Goal: Task Accomplishment & Management: Use online tool/utility

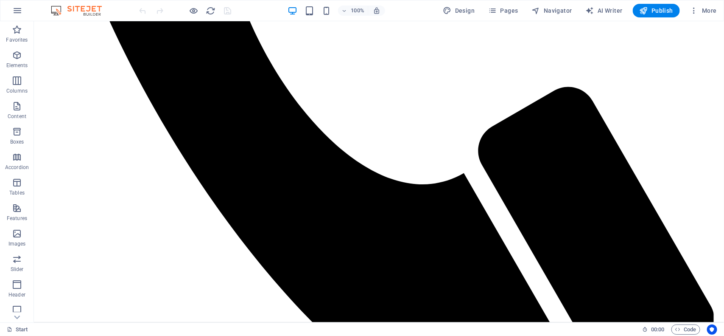
scroll to position [612, 0]
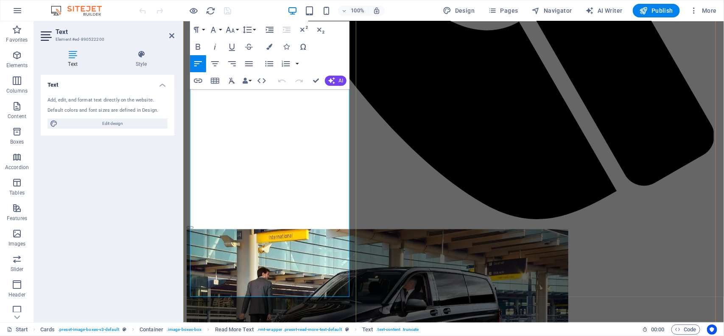
scroll to position [539, 0]
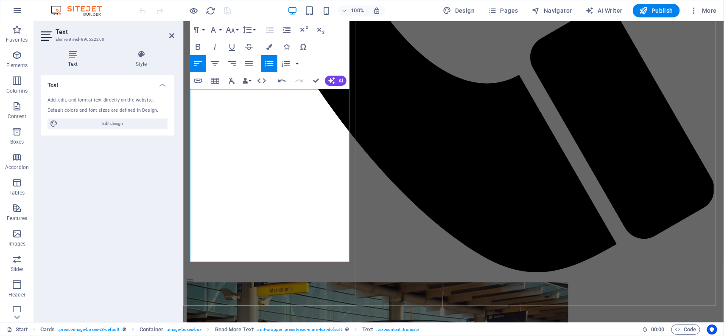
scroll to position [592, 0]
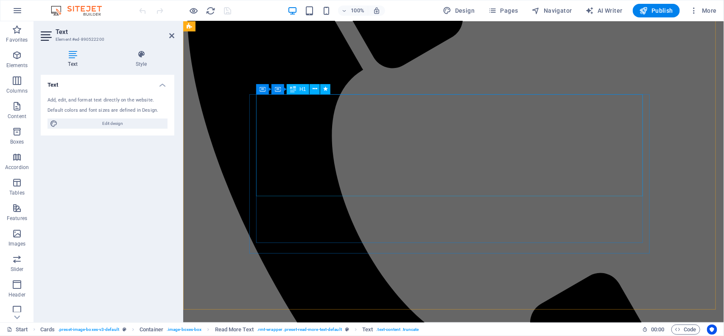
scroll to position [9, 0]
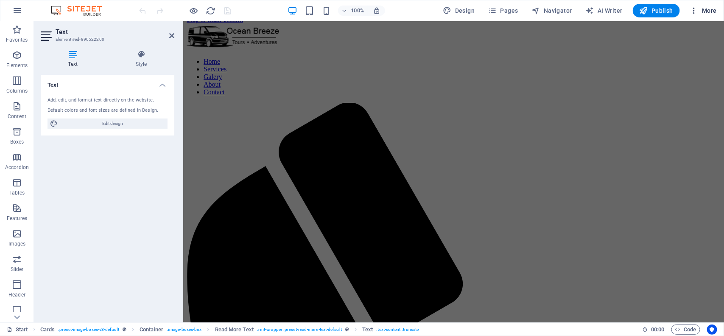
click at [711, 8] on span "More" at bounding box center [703, 10] width 27 height 8
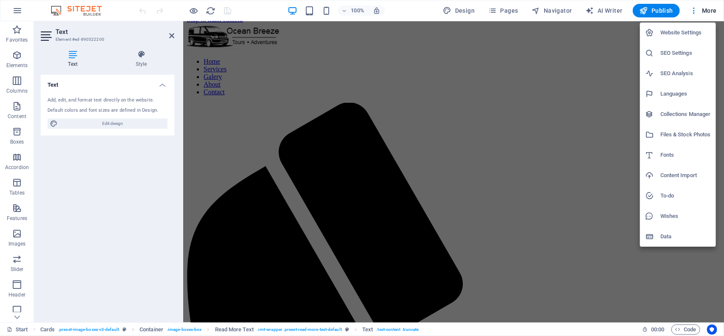
click at [677, 33] on h6 "Website Settings" at bounding box center [685, 33] width 50 height 10
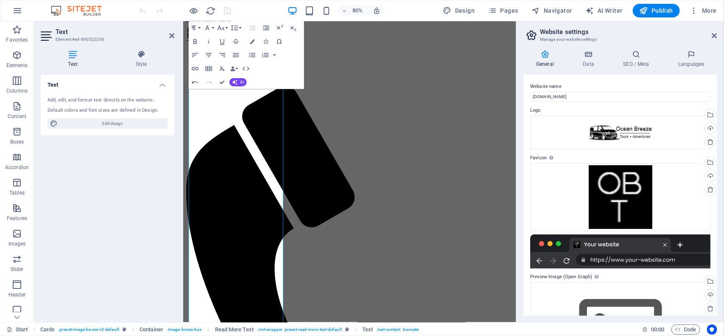
scroll to position [487, 0]
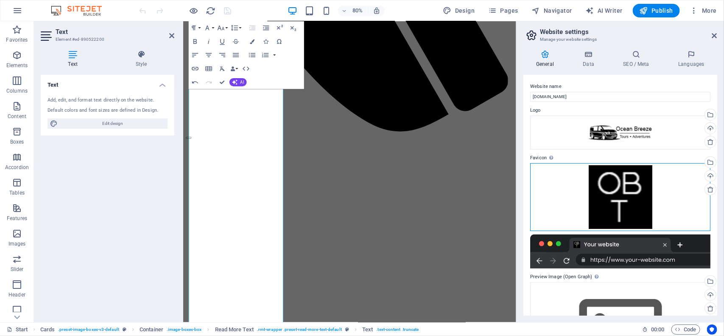
click at [656, 183] on div "Drag files here, click to choose files or select files from Files or our free s…" at bounding box center [620, 197] width 180 height 68
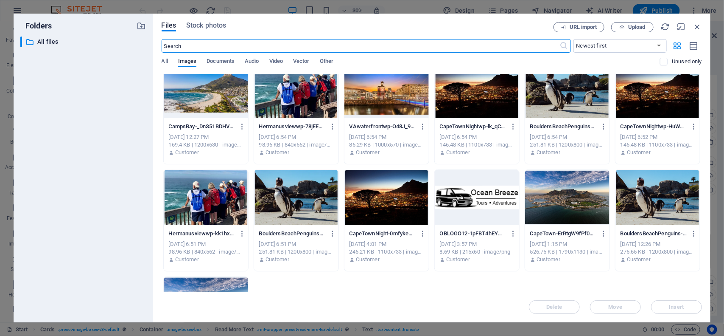
scroll to position [0, 0]
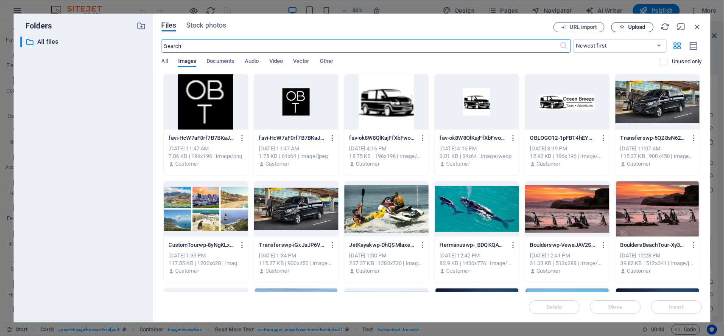
click at [639, 26] on span "Upload" at bounding box center [636, 27] width 17 height 5
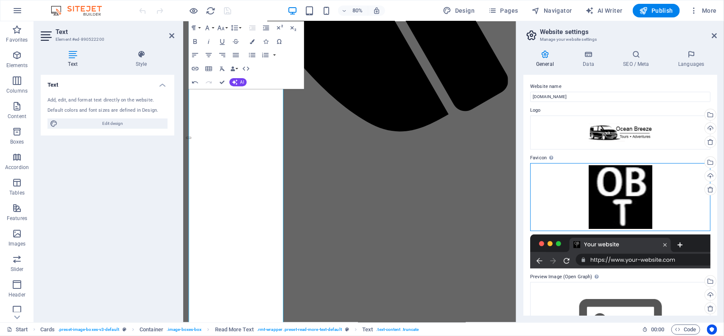
click at [621, 173] on div "Drag files here, click to choose files or select files from Files or our free s…" at bounding box center [620, 197] width 180 height 68
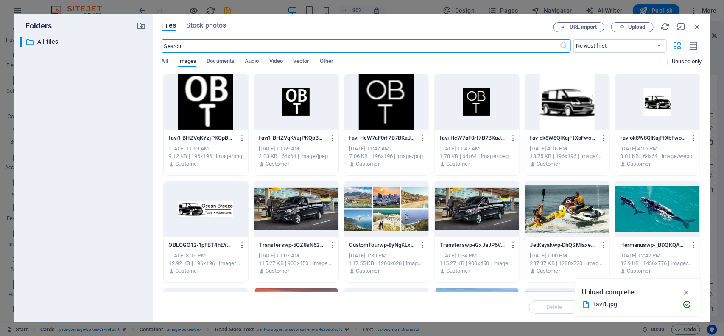
click at [291, 105] on div at bounding box center [296, 101] width 84 height 55
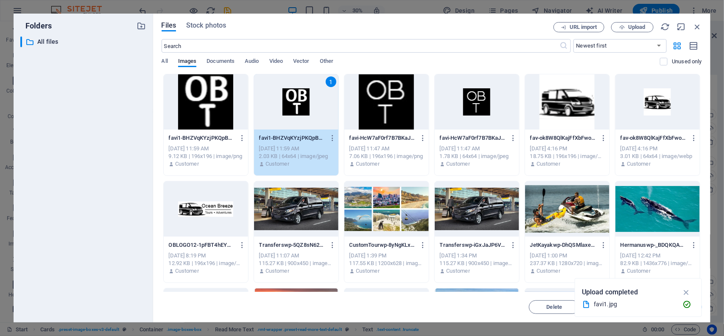
click at [240, 111] on div at bounding box center [206, 101] width 84 height 55
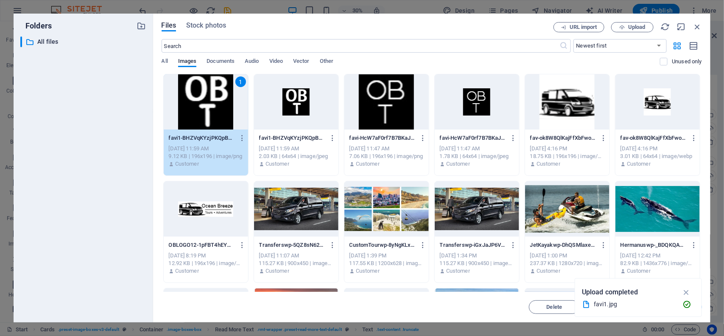
click at [302, 117] on div at bounding box center [296, 101] width 84 height 55
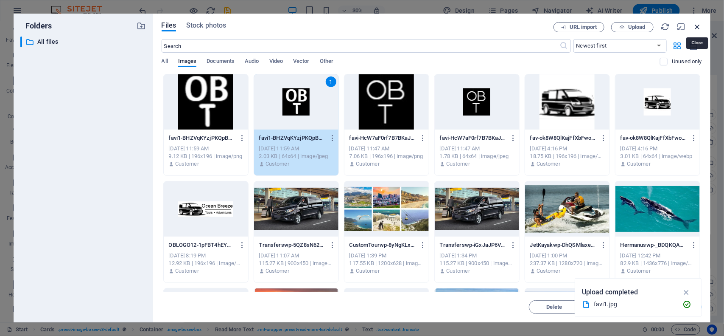
click at [698, 26] on icon "button" at bounding box center [697, 26] width 9 height 9
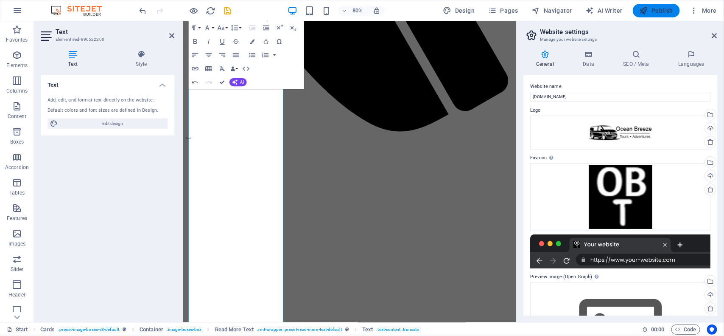
drag, startPoint x: 658, startPoint y: 14, endPoint x: 550, endPoint y: 65, distance: 119.9
click at [658, 14] on span "Publish" at bounding box center [657, 10] width 34 height 8
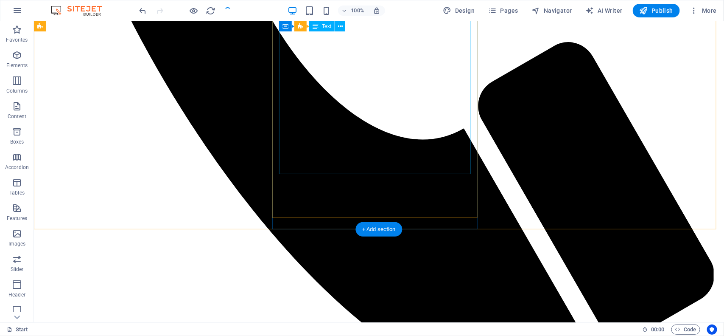
scroll to position [530, 0]
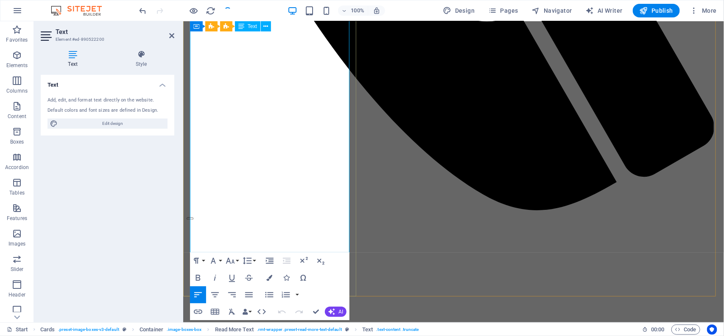
scroll to position [592, 0]
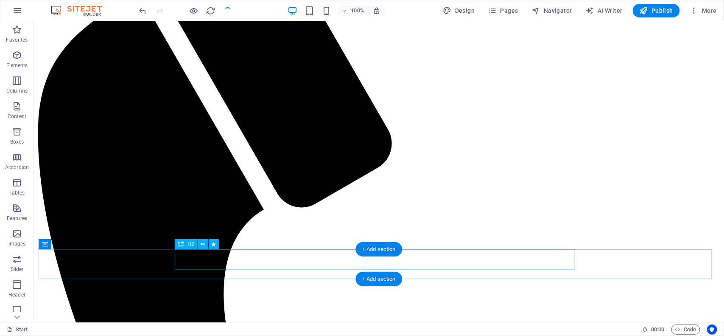
scroll to position [0, 0]
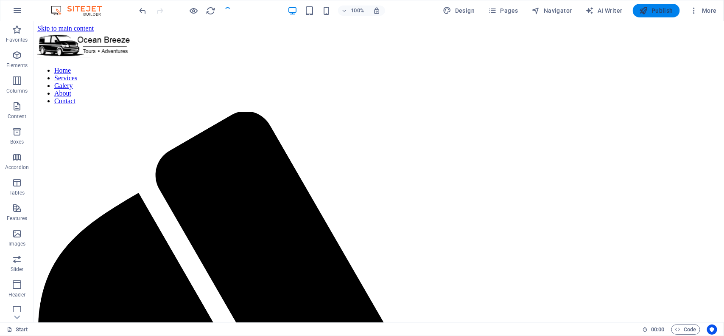
click at [663, 10] on span "Publish" at bounding box center [657, 10] width 34 height 8
click at [651, 13] on span "Publish" at bounding box center [657, 10] width 34 height 8
